Goal: Task Accomplishment & Management: Use online tool/utility

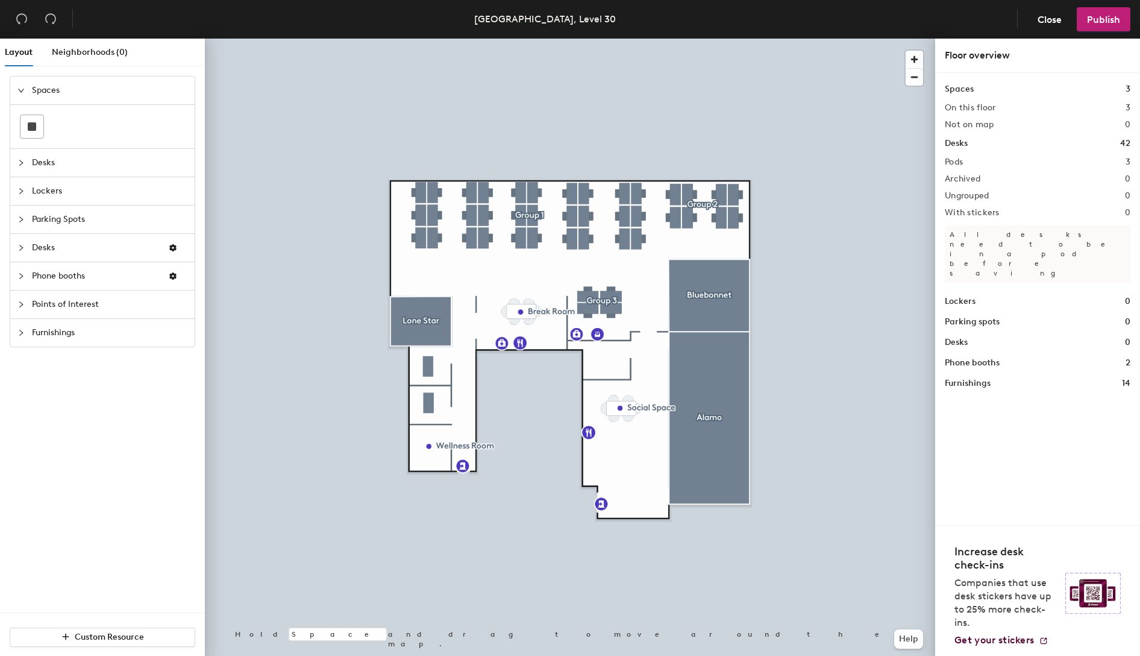
click at [51, 298] on span "Points of Interest" at bounding box center [109, 304] width 155 height 28
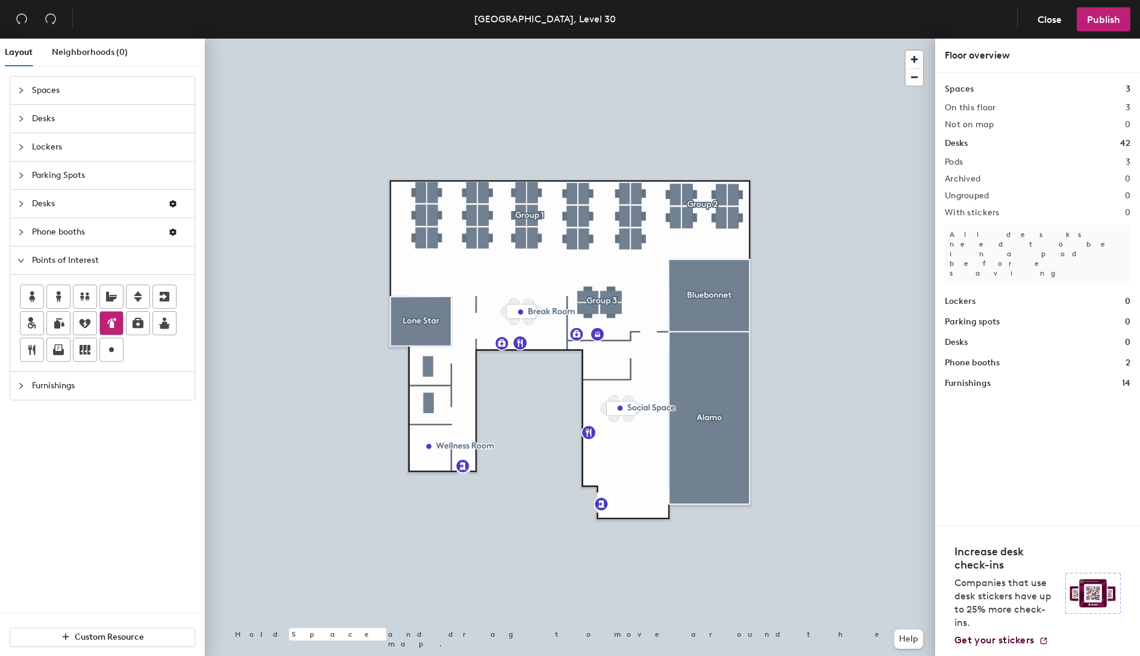
click at [111, 323] on icon at bounding box center [113, 323] width 6 height 10
click at [113, 321] on icon at bounding box center [111, 323] width 14 height 14
click at [1098, 19] on span "Publish" at bounding box center [1103, 19] width 33 height 11
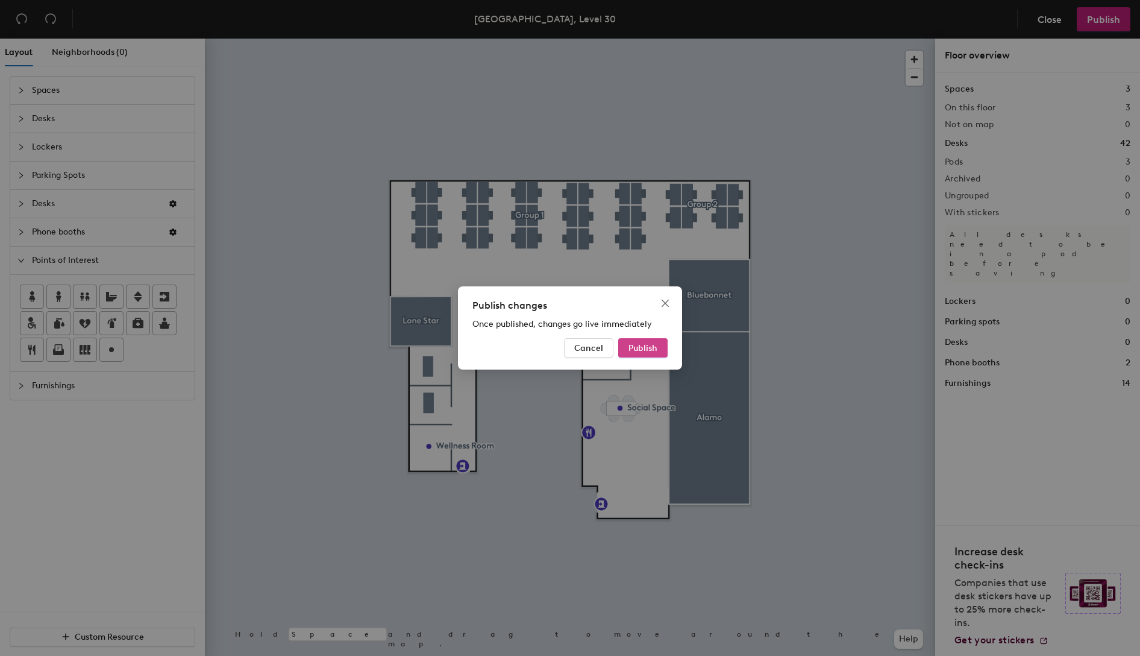
click at [633, 345] on span "Publish" at bounding box center [642, 348] width 29 height 10
